Goal: Task Accomplishment & Management: Manage account settings

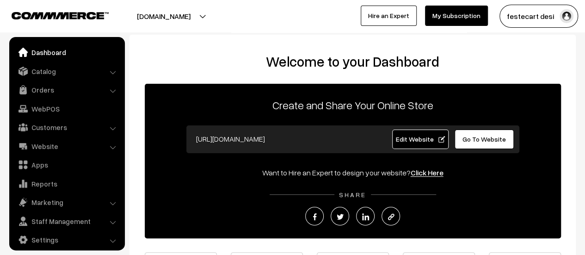
scroll to position [6, 0]
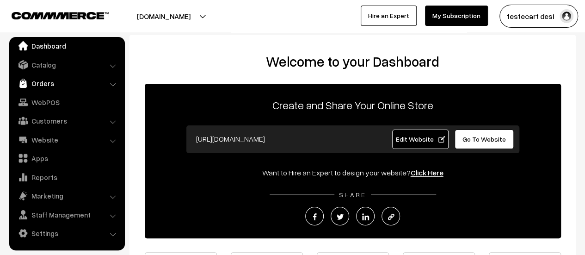
click at [39, 75] on link "Orders" at bounding box center [67, 83] width 110 height 17
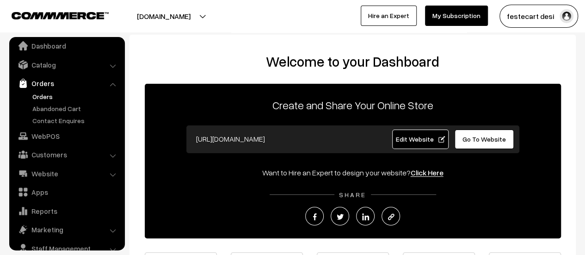
click at [45, 97] on link "Orders" at bounding box center [76, 97] width 92 height 10
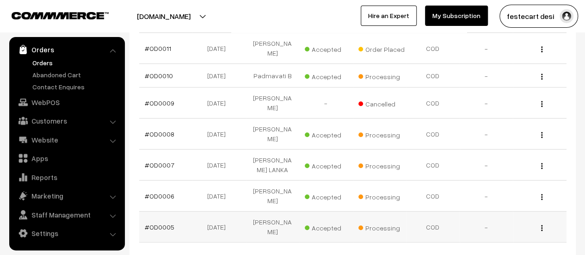
scroll to position [335, 0]
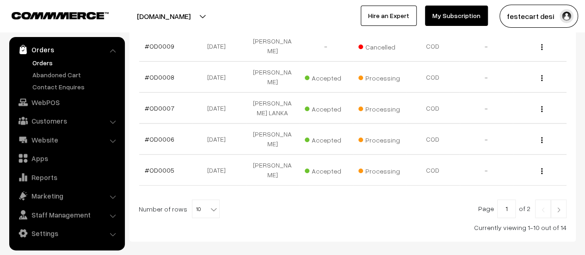
click at [198, 200] on span "10" at bounding box center [205, 209] width 27 height 19
select select "20"
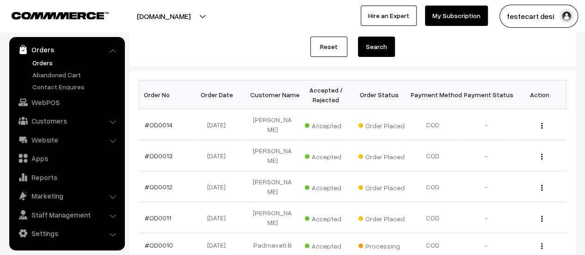
scroll to position [35, 0]
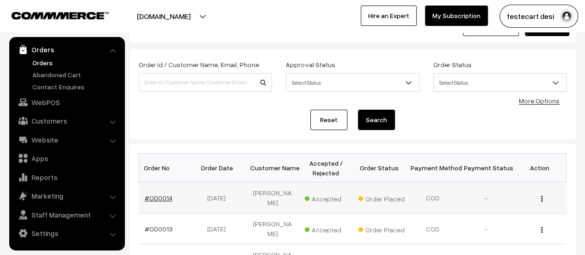
click at [148, 195] on link "#OD0014" at bounding box center [159, 198] width 28 height 8
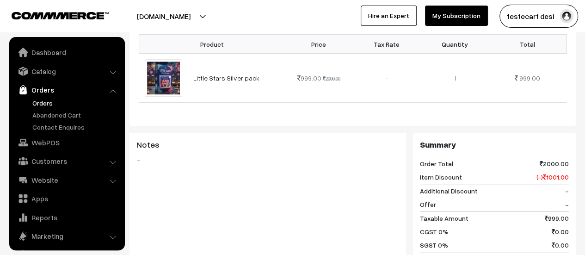
scroll to position [54, 0]
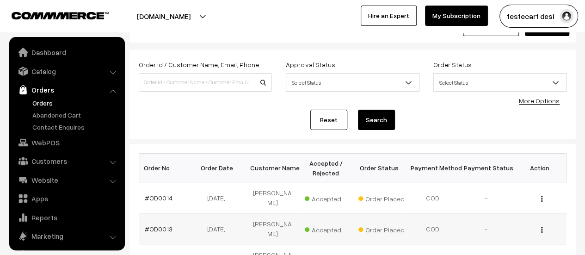
scroll to position [40, 0]
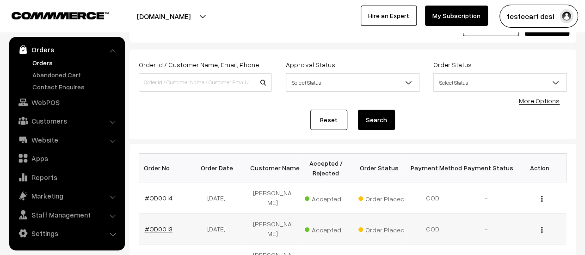
click at [145, 225] on link "#OD0013" at bounding box center [159, 229] width 28 height 8
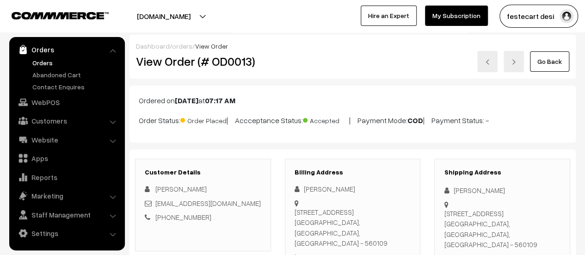
scroll to position [139, 0]
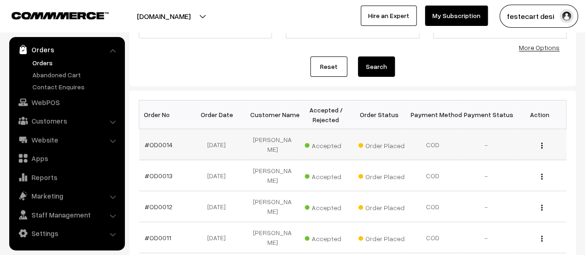
scroll to position [128, 0]
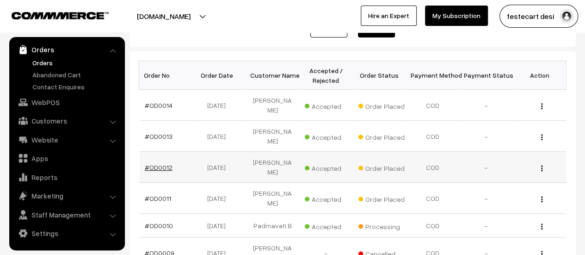
click at [161, 163] on link "#OD0012" at bounding box center [159, 167] width 28 height 8
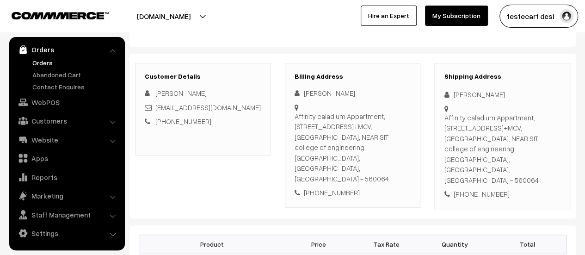
scroll to position [185, 0]
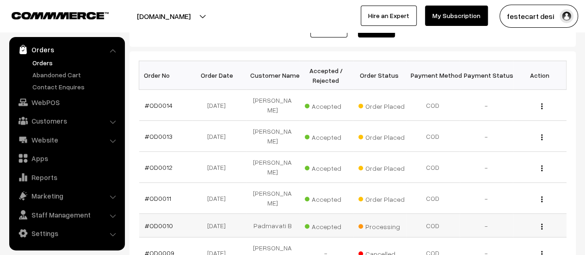
scroll to position [220, 0]
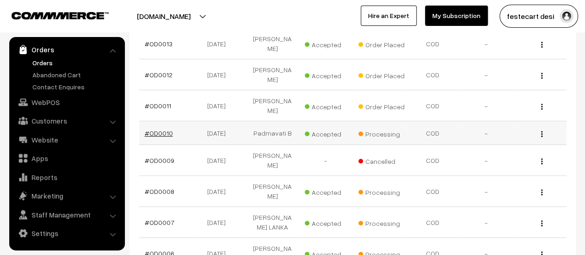
click at [167, 129] on link "#OD0010" at bounding box center [159, 133] width 28 height 8
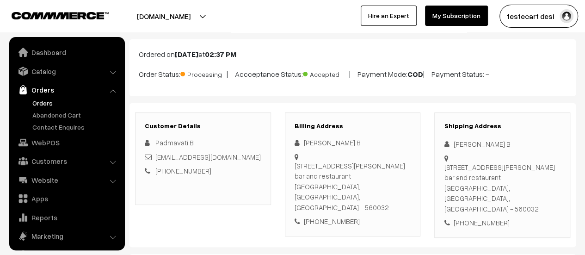
scroll to position [40, 0]
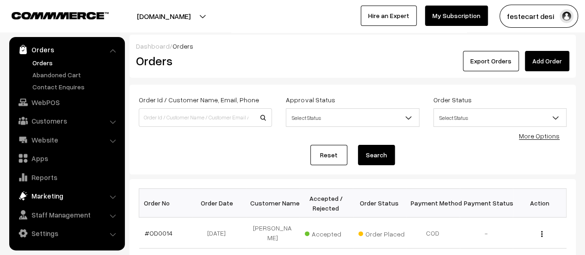
scroll to position [139, 0]
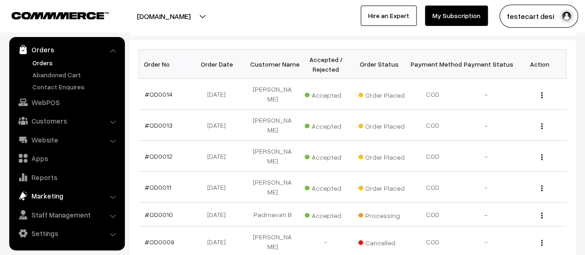
click at [66, 195] on link "Marketing" at bounding box center [67, 195] width 110 height 17
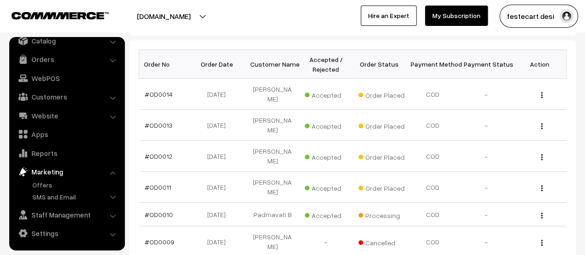
click at [56, 191] on ul "Offers" at bounding box center [67, 192] width 111 height 24
click at [56, 192] on link "SMS and Email" at bounding box center [76, 197] width 92 height 10
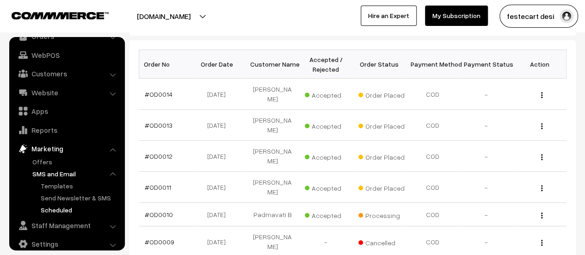
scroll to position [64, 0]
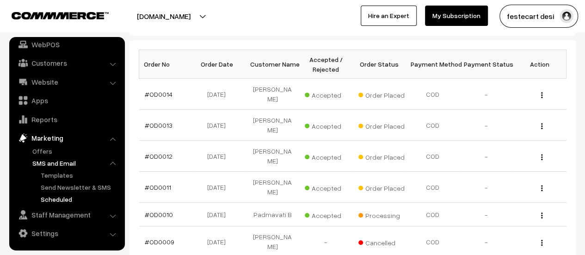
click at [62, 200] on link "Scheduled" at bounding box center [79, 199] width 83 height 10
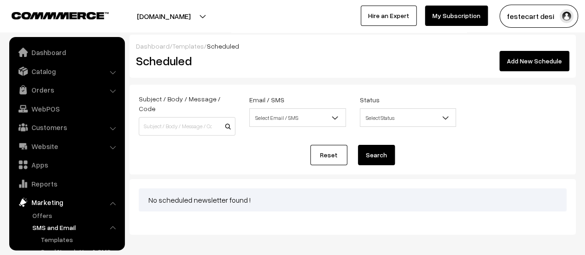
scroll to position [64, 0]
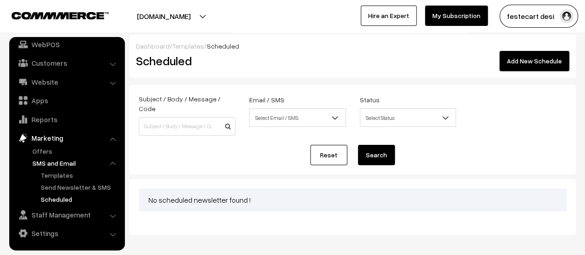
click at [275, 123] on span "Select Email / SMS" at bounding box center [298, 118] width 96 height 16
click at [546, 148] on div "Reset Search" at bounding box center [353, 155] width 428 height 20
click at [57, 220] on link "Staff Management" at bounding box center [67, 214] width 110 height 17
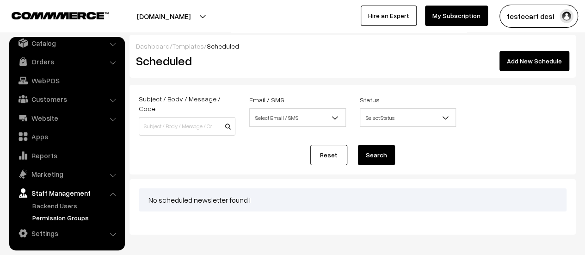
click at [67, 217] on link "Permission Groups" at bounding box center [76, 218] width 92 height 10
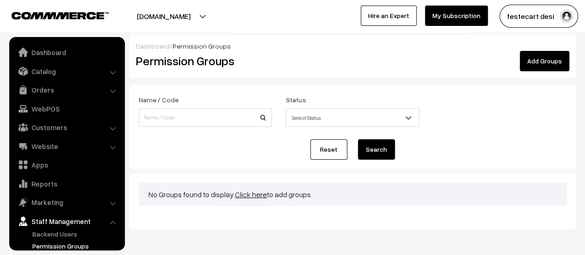
scroll to position [28, 0]
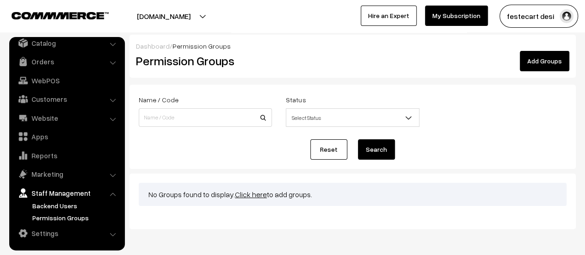
click at [44, 209] on link "Backend Users" at bounding box center [76, 206] width 92 height 10
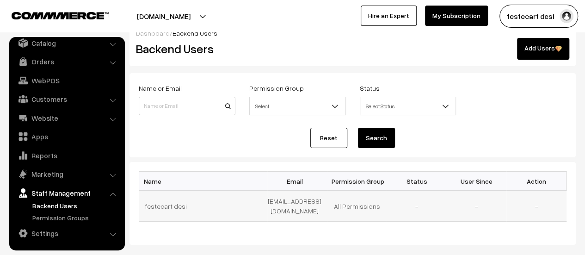
scroll to position [62, 0]
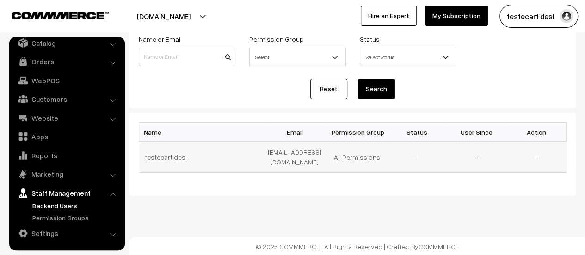
click at [317, 142] on td "[EMAIL_ADDRESS][DOMAIN_NAME]" at bounding box center [297, 157] width 60 height 31
click at [302, 152] on td "[EMAIL_ADDRESS][DOMAIN_NAME]" at bounding box center [297, 157] width 60 height 31
click at [164, 158] on td "festecart desi" at bounding box center [203, 157] width 128 height 31
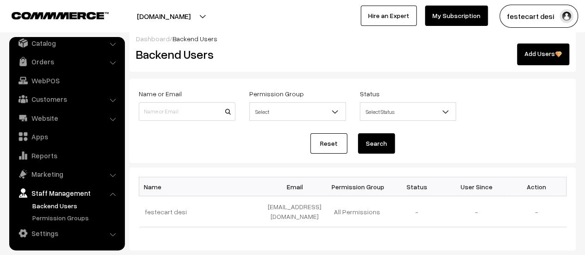
scroll to position [0, 0]
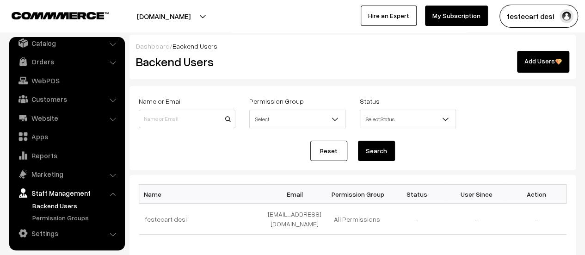
click at [532, 53] on link "Add Users" at bounding box center [543, 62] width 52 height 22
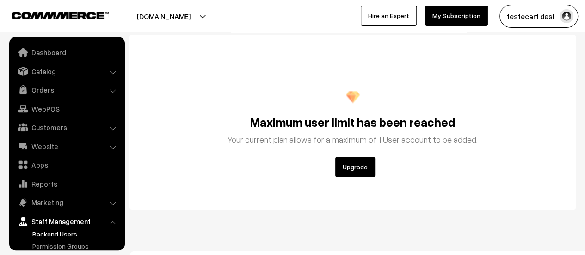
scroll to position [28, 0]
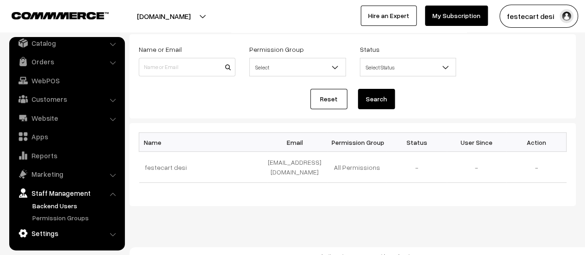
scroll to position [62, 0]
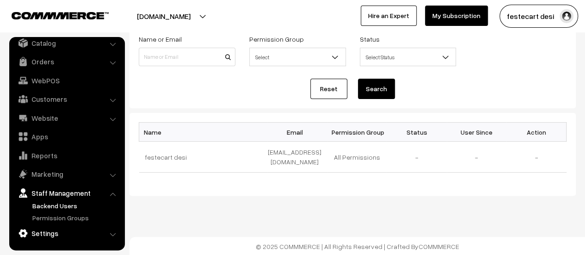
click at [41, 236] on link "Settings" at bounding box center [67, 233] width 110 height 17
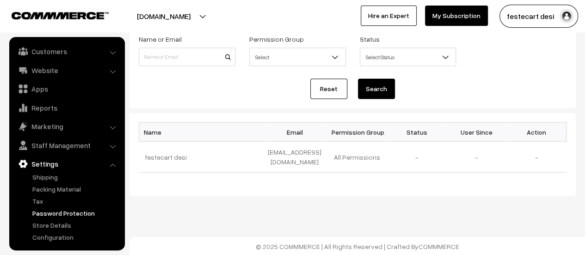
scroll to position [76, 0]
click at [65, 236] on link "Configuration" at bounding box center [76, 237] width 92 height 10
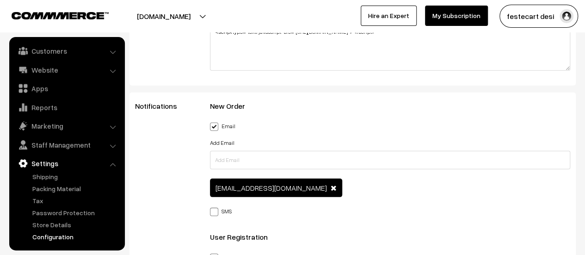
scroll to position [1342, 0]
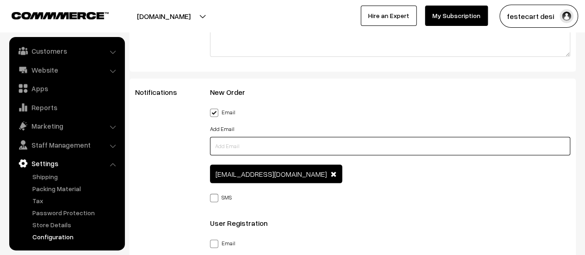
click at [250, 145] on input "text" at bounding box center [390, 146] width 360 height 19
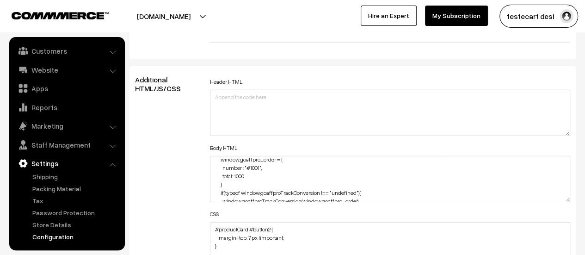
scroll to position [0, 0]
